Goal: Find contact information: Find contact information

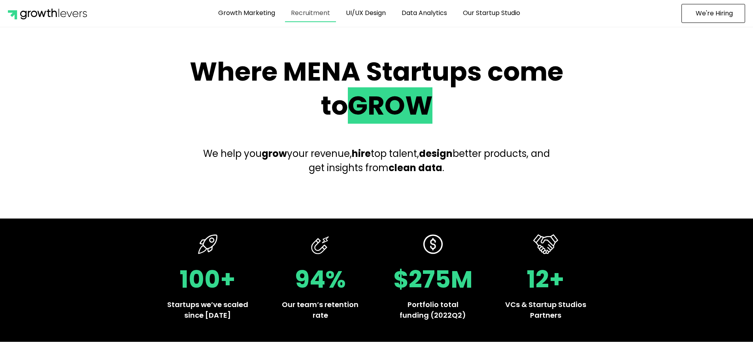
click at [306, 14] on link "Recruitment" at bounding box center [310, 13] width 51 height 18
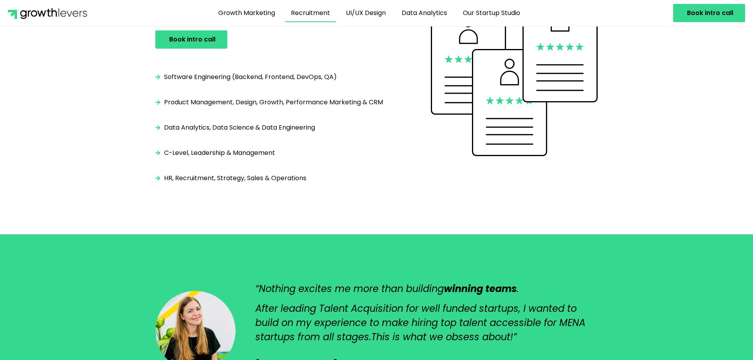
scroll to position [1185, 0]
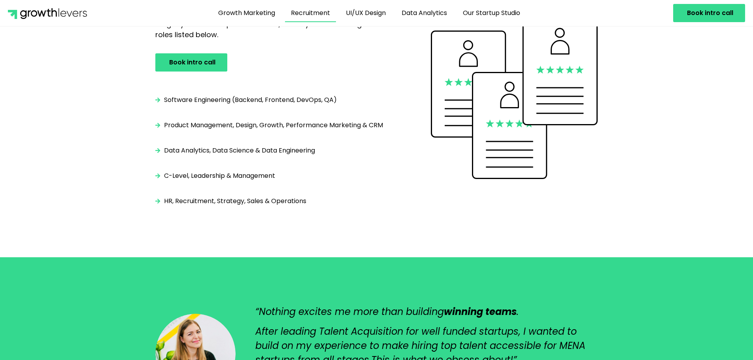
click at [299, 101] on span "Software Engineering (Backend, Frontend, DevOps, QA)" at bounding box center [249, 99] width 175 height 9
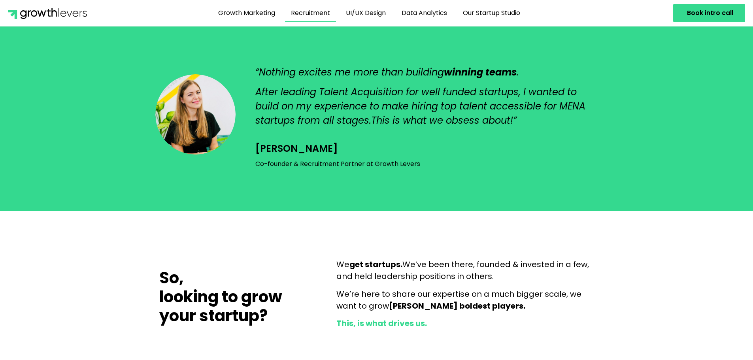
scroll to position [1422, 0]
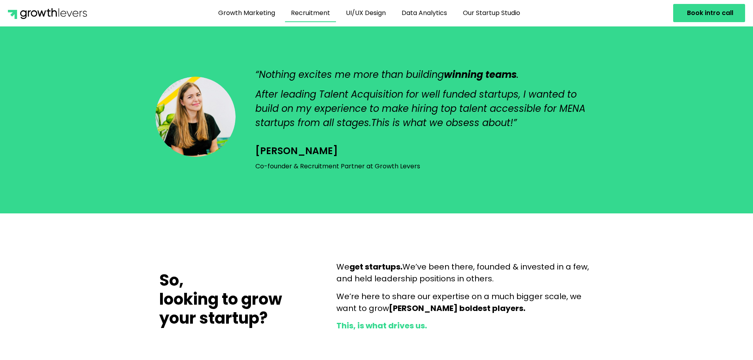
click at [263, 150] on p "Daria Shulepova Co-founder & Recruitment Partner at Growth Levers" at bounding box center [426, 158] width 342 height 28
drag, startPoint x: 263, startPoint y: 150, endPoint x: 300, endPoint y: 147, distance: 36.9
click at [300, 147] on p "Daria Shulepova Co-founder & Recruitment Partner at Growth Levers" at bounding box center [426, 158] width 342 height 28
copy p "[PERSON_NAME]"
